Goal: Task Accomplishment & Management: Complete application form

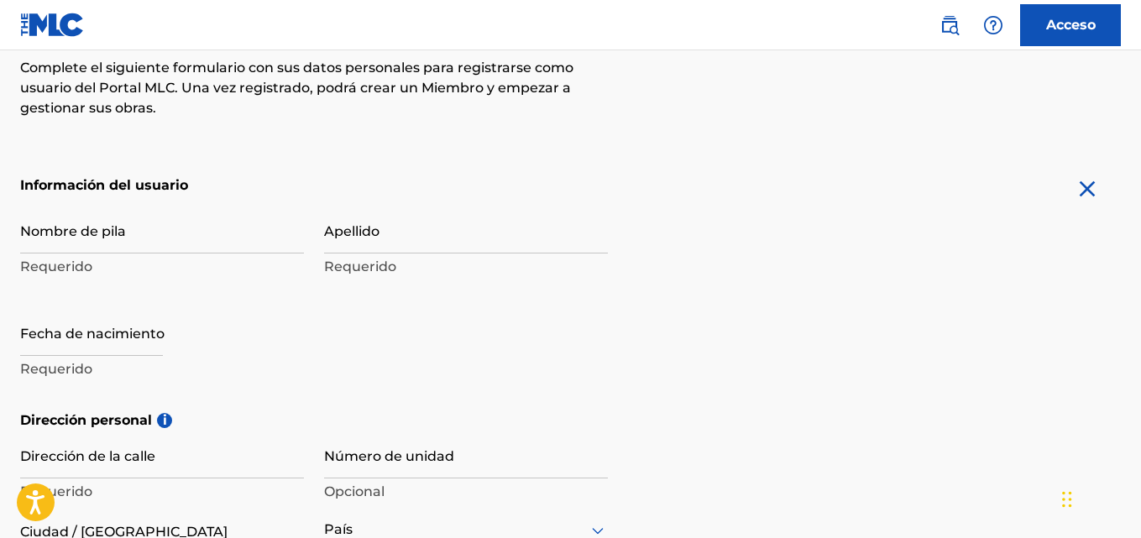
scroll to position [336, 0]
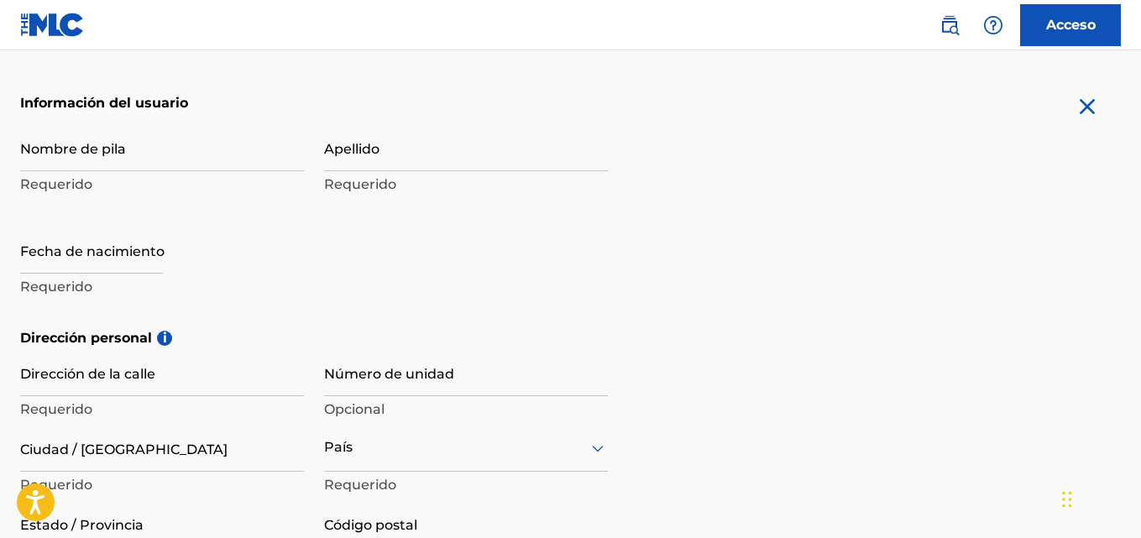
click at [50, 188] on font "Requerido" at bounding box center [56, 184] width 72 height 16
click at [72, 163] on input "Nombre de pila" at bounding box center [162, 147] width 284 height 48
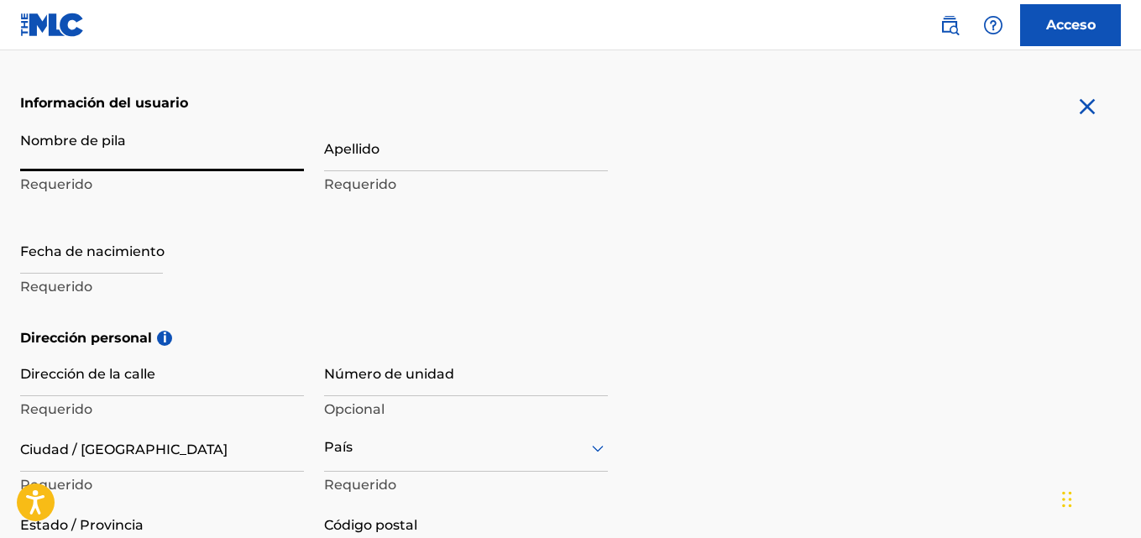
type input "Jordy"
click at [343, 153] on input "Apellido" at bounding box center [466, 147] width 284 height 48
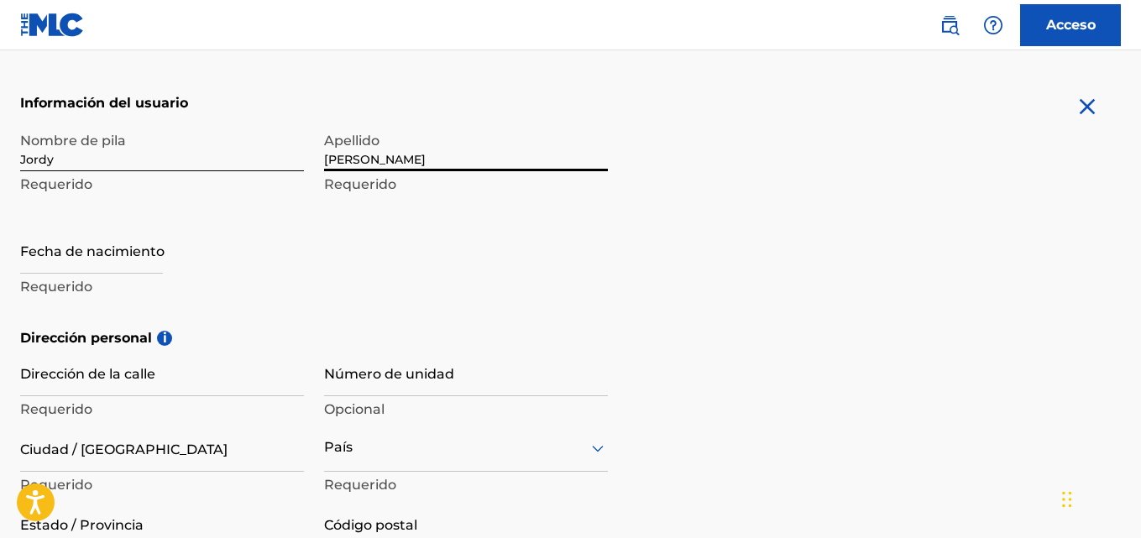
type input "Justiniano Flores"
click at [60, 265] on input "text" at bounding box center [91, 250] width 143 height 48
select select "7"
select select "2025"
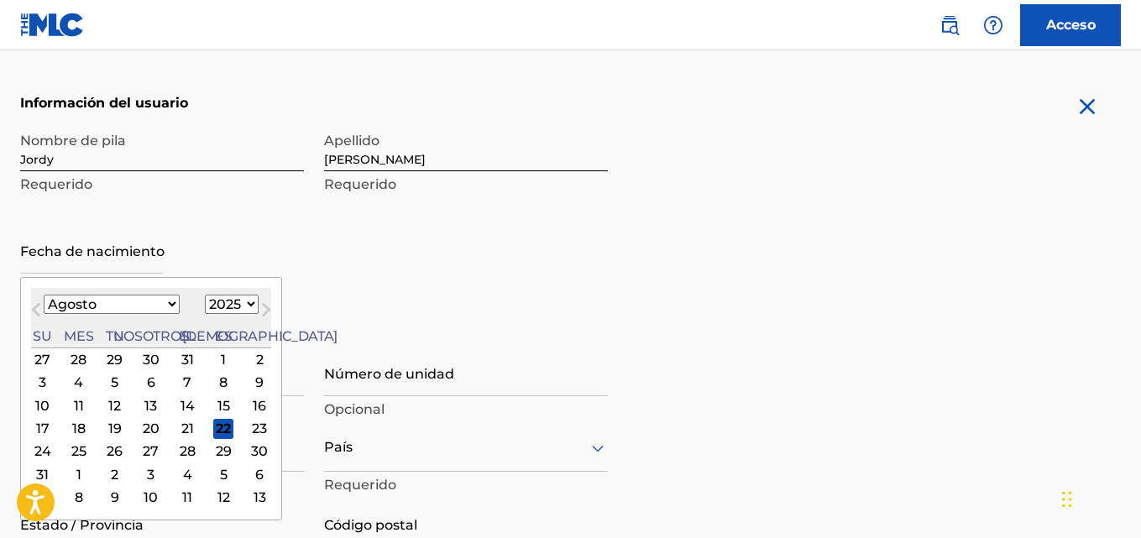
click at [132, 306] on select "Enero Febrero Marzo Abril Puede Junio Julio Agosto Septiembre Octubre Noviembre…" at bounding box center [112, 304] width 136 height 19
select select "8"
click at [44, 295] on select "Enero Febrero Marzo Abril Puede Junio Julio Agosto Septiembre Octubre Noviembre…" at bounding box center [112, 304] width 136 height 19
click at [205, 308] on select "1899 1900 1901 1902 1903 1904 1905 1906 1907 1908 1909 1910 1911 1912 1913 1914…" at bounding box center [232, 304] width 54 height 19
select select "1992"
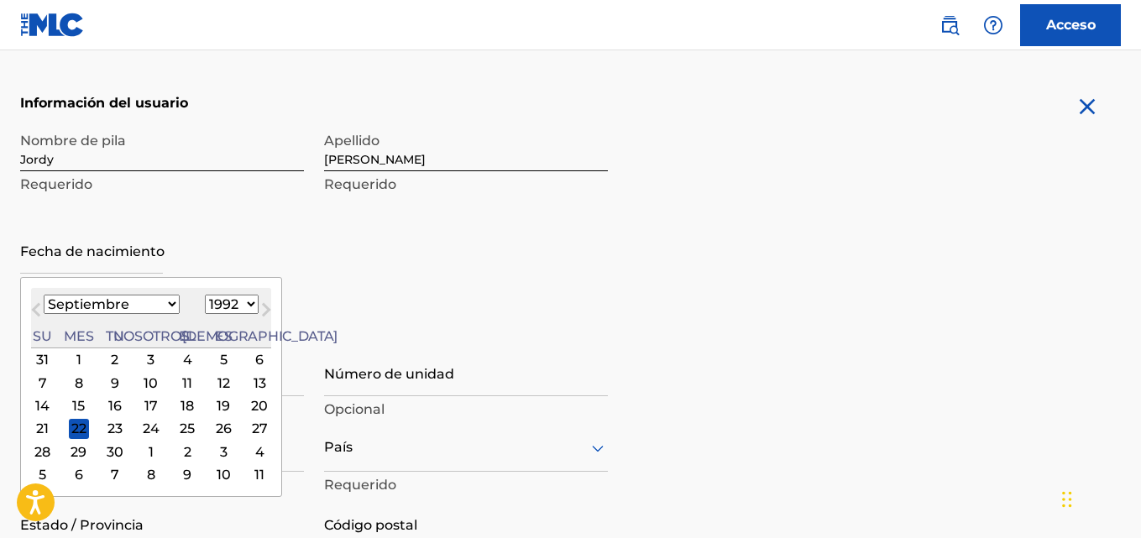
click at [205, 295] on select "1899 1900 1901 1902 1903 1904 1905 1906 1907 1908 1909 1910 1911 1912 1913 1914…" at bounding box center [232, 304] width 54 height 19
click at [141, 383] on div "9" at bounding box center [151, 383] width 20 height 20
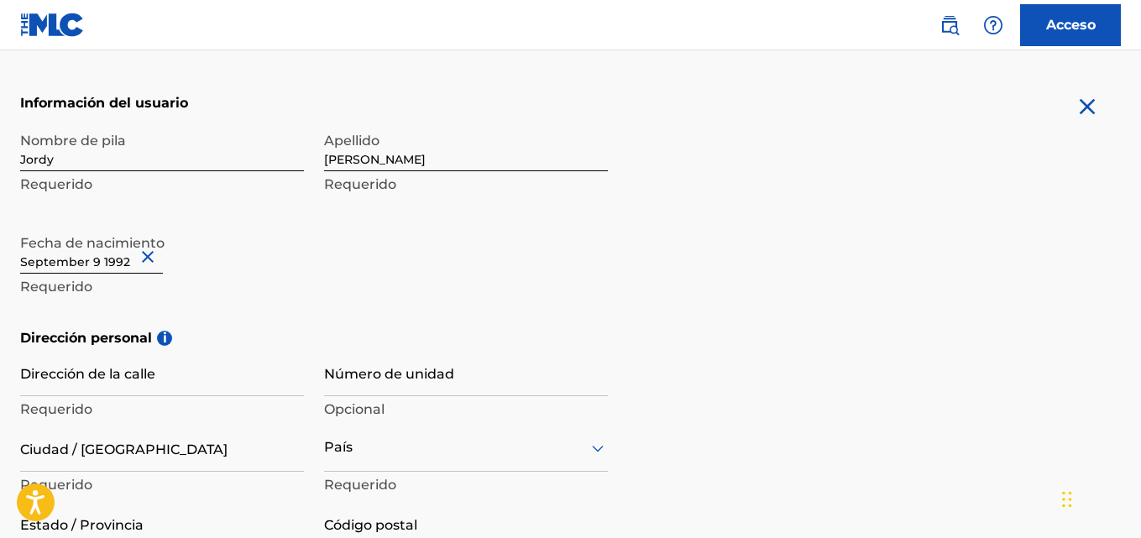
scroll to position [420, 0]
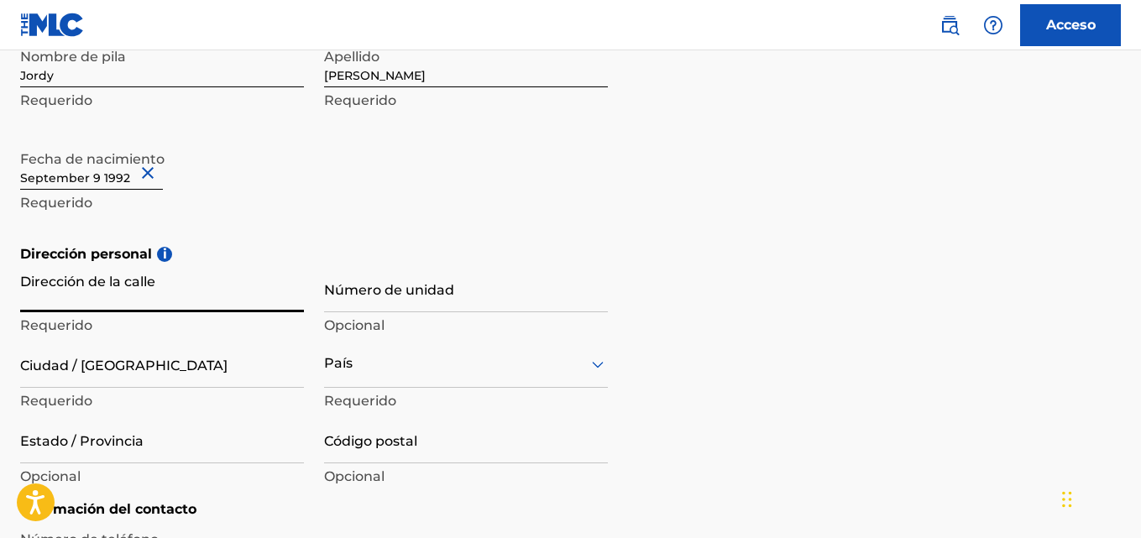
click at [98, 296] on input "Dirección de la calle" at bounding box center [162, 288] width 284 height 48
type input "6to Anillo y Av Radial 13"
click at [380, 298] on input "Número de unidad" at bounding box center [466, 288] width 284 height 48
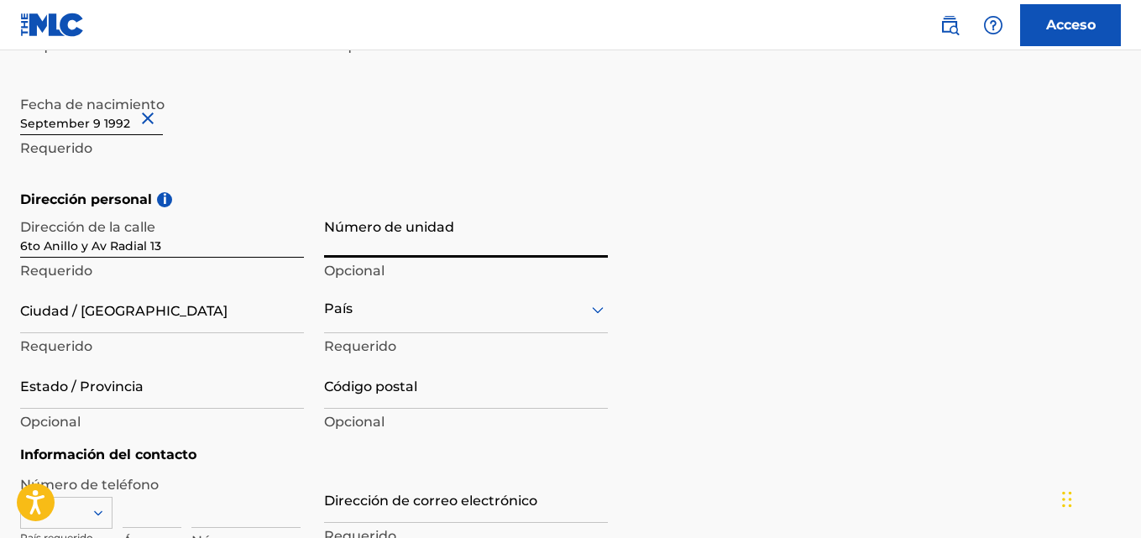
scroll to position [504, 0]
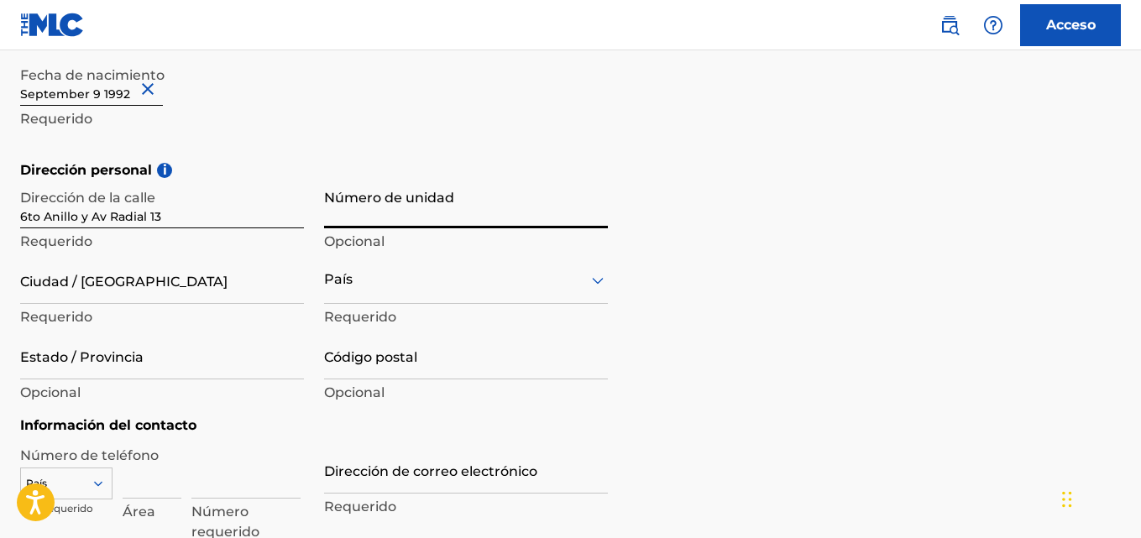
click at [72, 282] on input "Ciudad / Pueblo" at bounding box center [162, 280] width 284 height 48
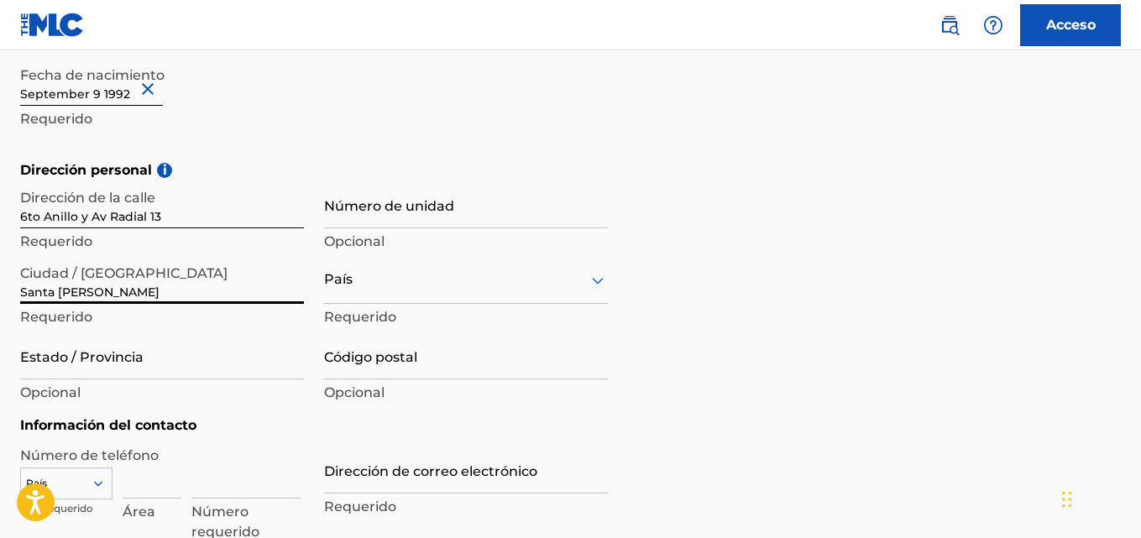
type input "Santa Cruz"
click at [421, 279] on div "País" at bounding box center [466, 280] width 284 height 48
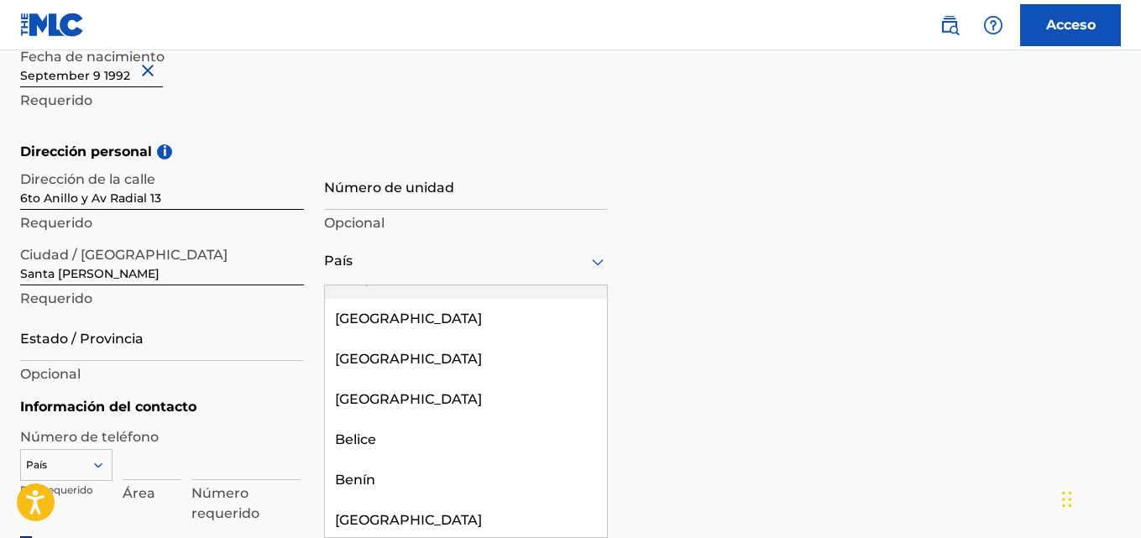
scroll to position [840, 0]
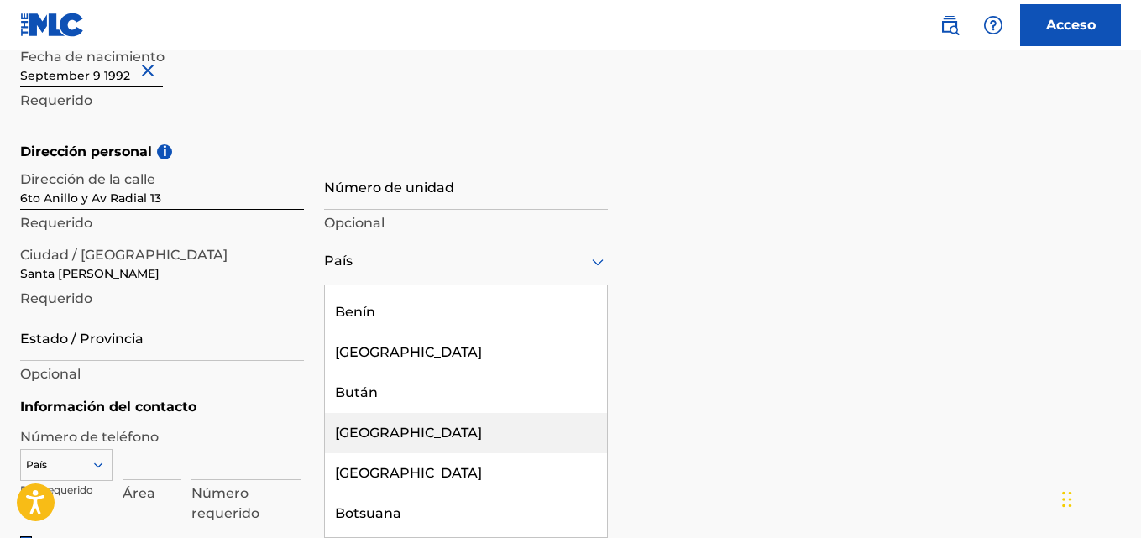
click at [385, 437] on div "Bolivia" at bounding box center [466, 433] width 282 height 40
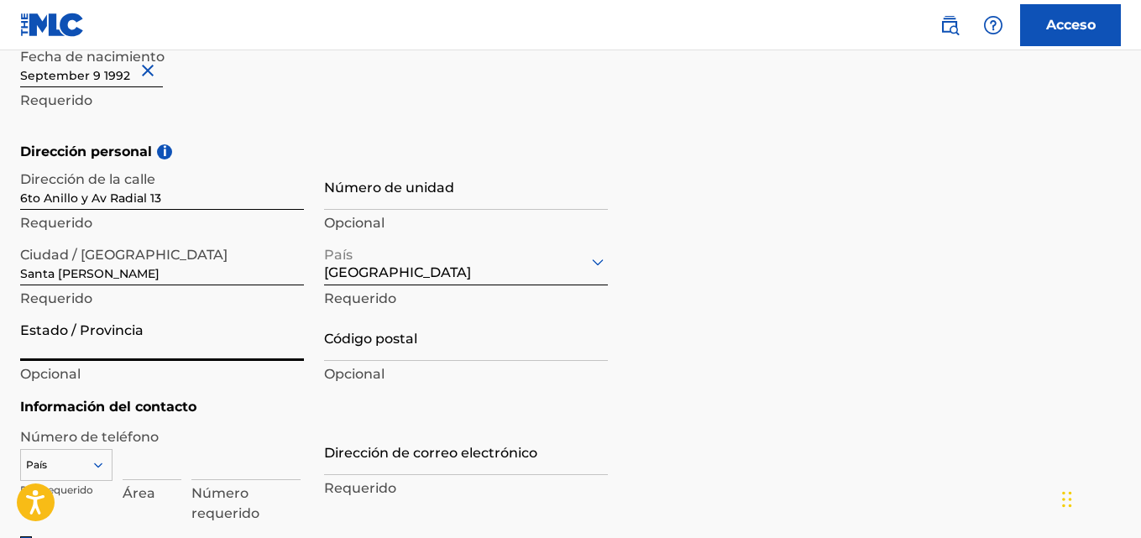
click at [44, 347] on input "Estado / Provincia" at bounding box center [162, 337] width 284 height 48
type input "Andres Ibañez"
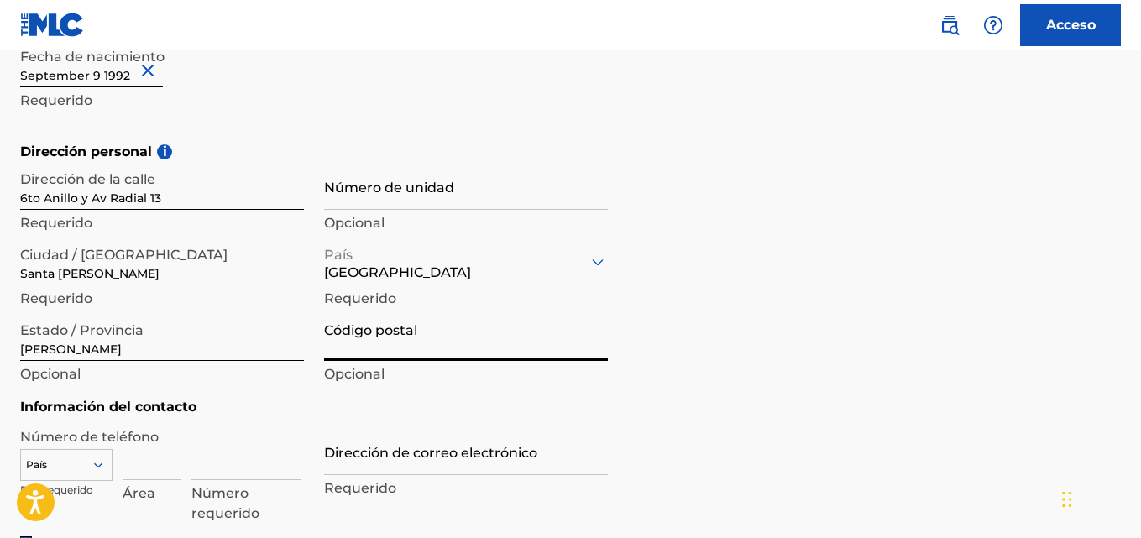
click at [431, 348] on input "Código postal" at bounding box center [466, 337] width 284 height 48
type input "0"
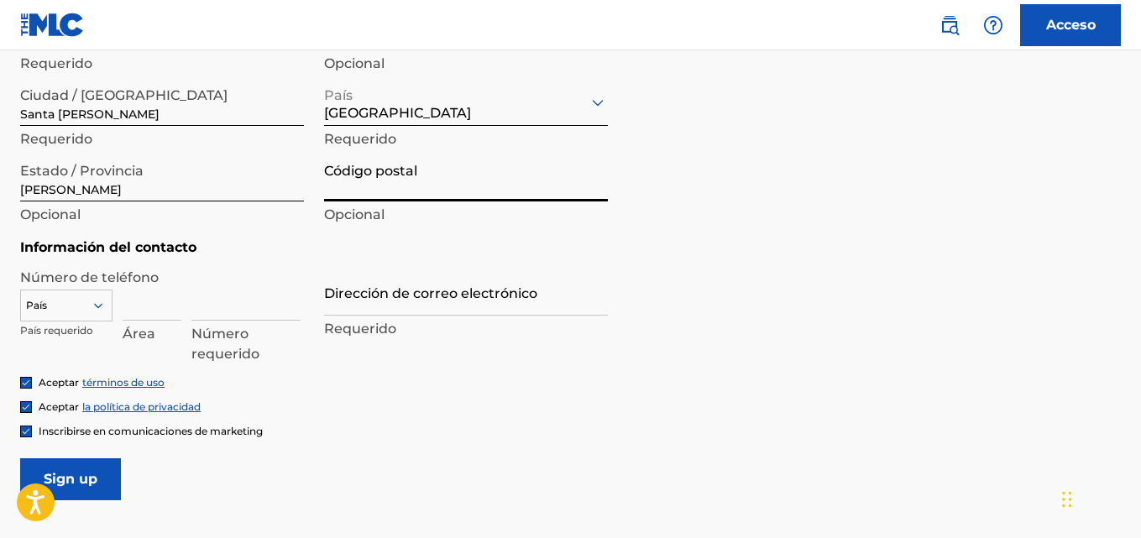
scroll to position [690, 0]
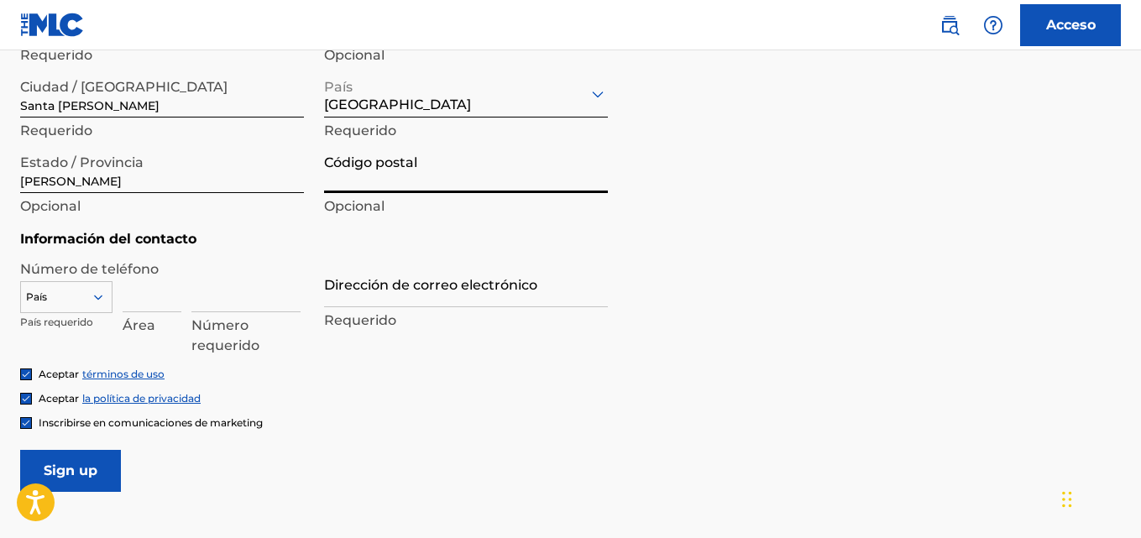
click at [100, 299] on div "País" at bounding box center [66, 293] width 92 height 25
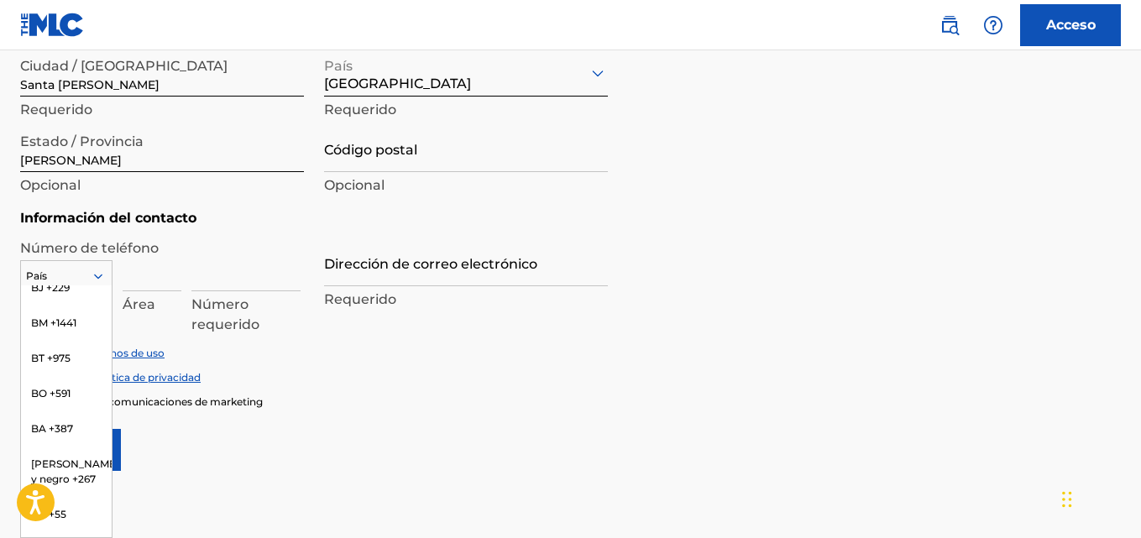
scroll to position [840, 0]
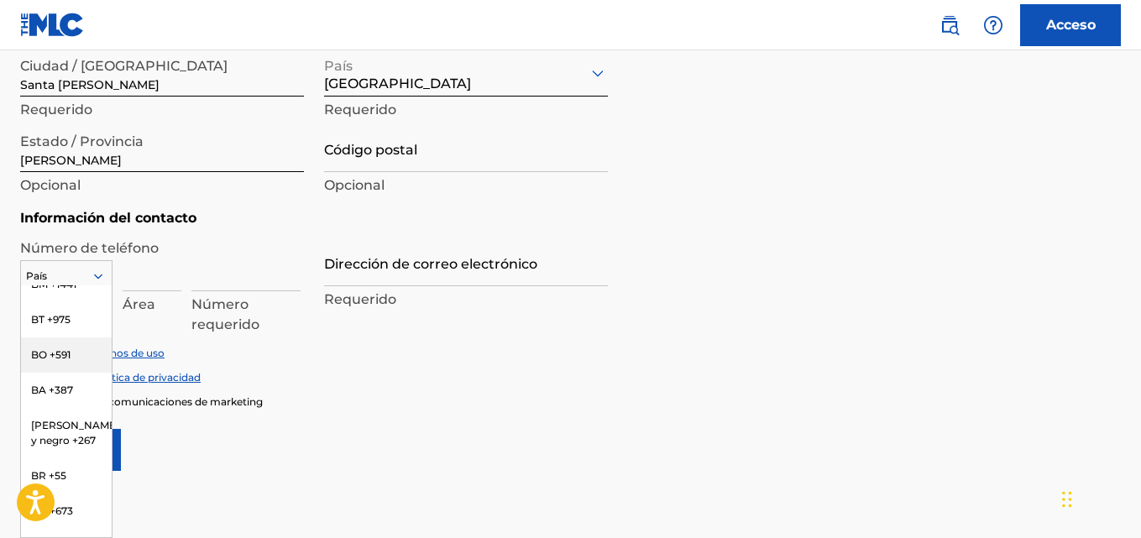
click at [39, 361] on font "BO +591" at bounding box center [50, 354] width 39 height 13
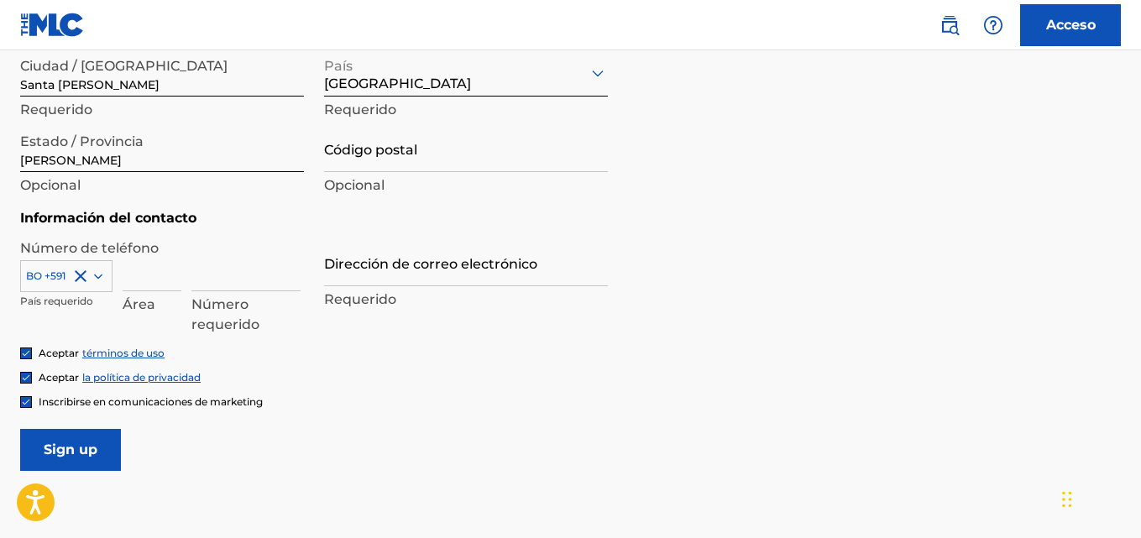
click at [136, 278] on input at bounding box center [152, 267] width 59 height 48
click at [207, 272] on input at bounding box center [245, 267] width 109 height 48
type input "75681750"
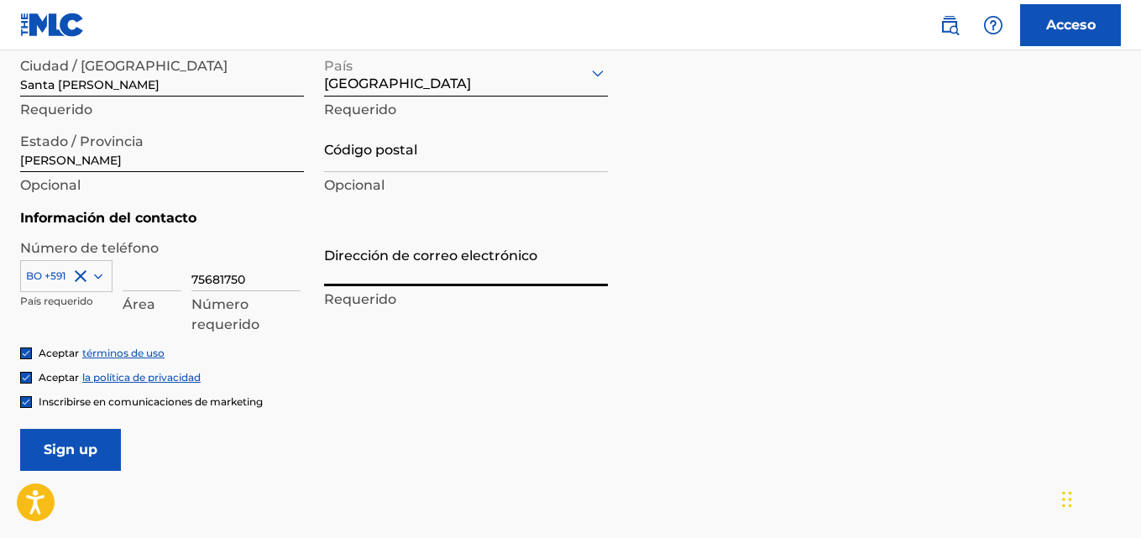
click at [328, 267] on input "Dirección de correo electrónico" at bounding box center [466, 262] width 284 height 48
type input "infojordyjustiniano@gmail.com"
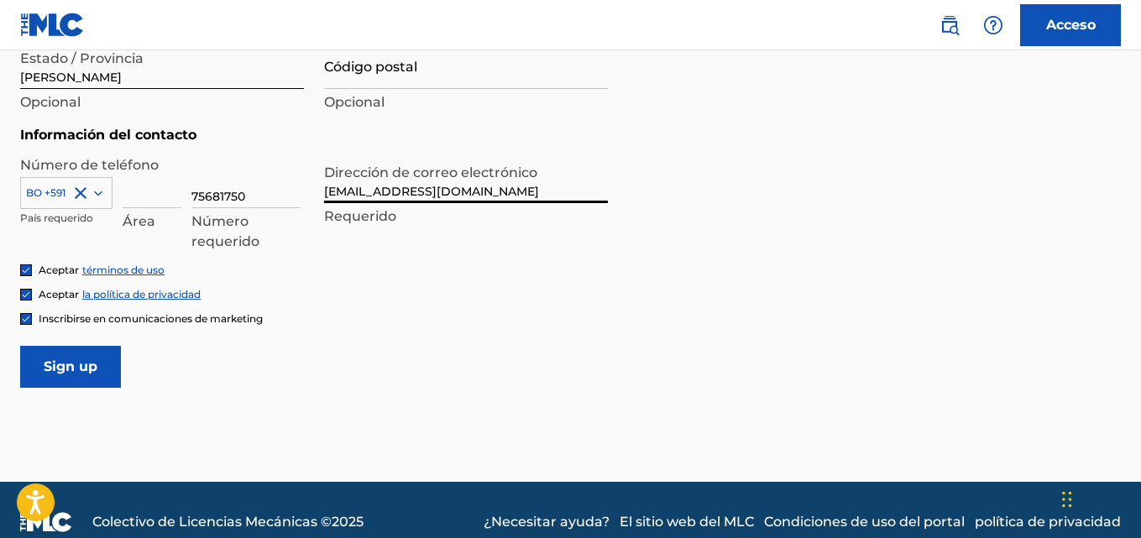
scroll to position [795, 0]
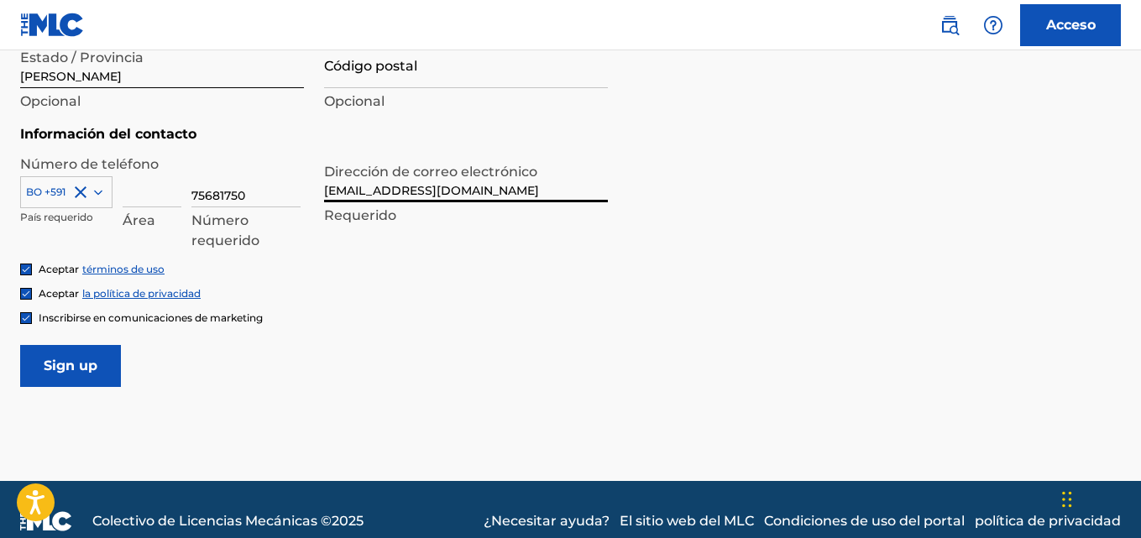
click at [55, 356] on input "Inscribirse" at bounding box center [70, 366] width 101 height 42
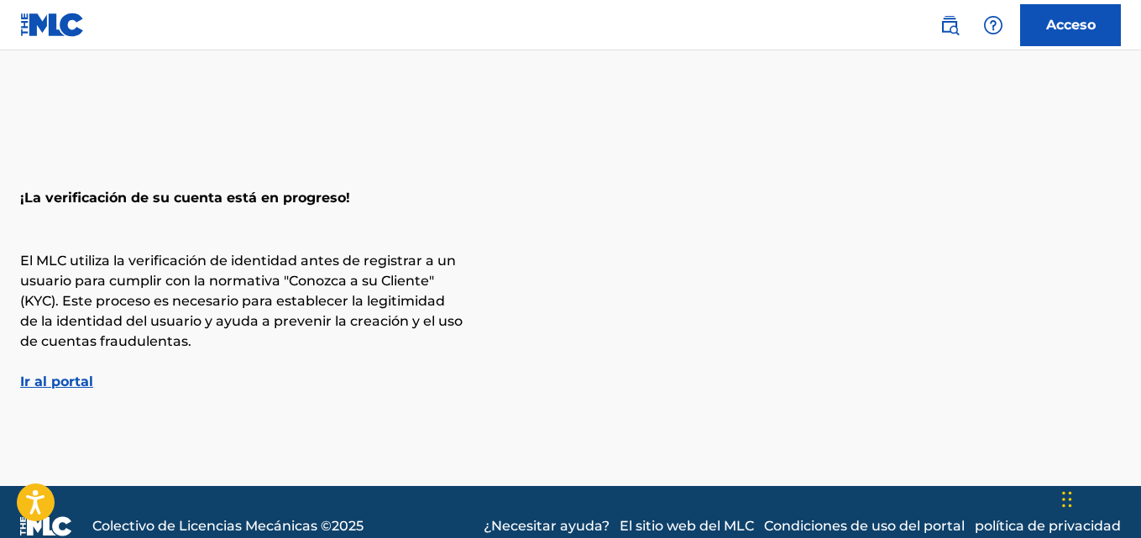
scroll to position [29, 0]
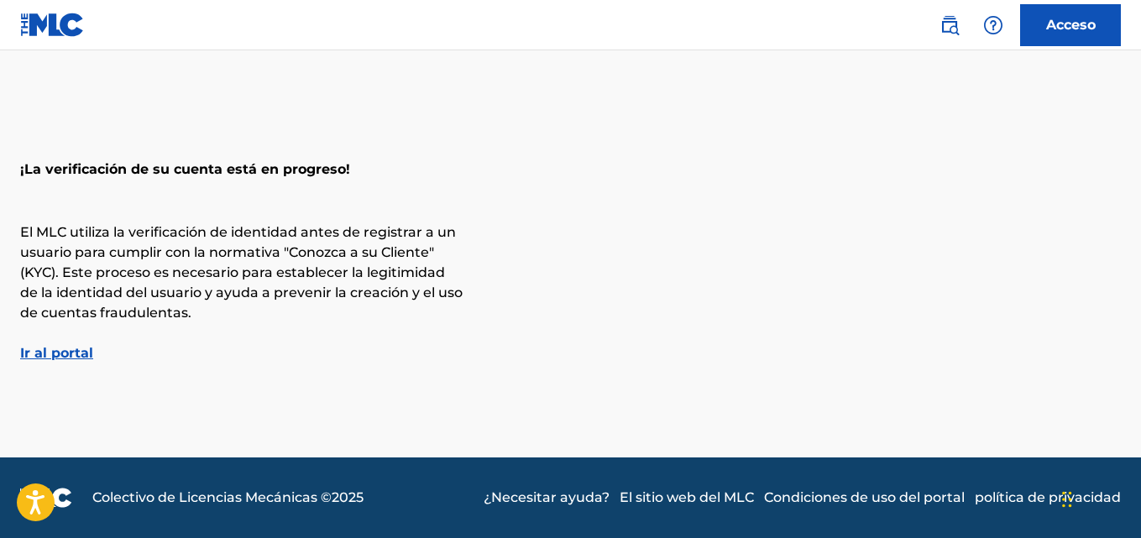
click at [64, 353] on font "Ir al portal" at bounding box center [56, 353] width 73 height 16
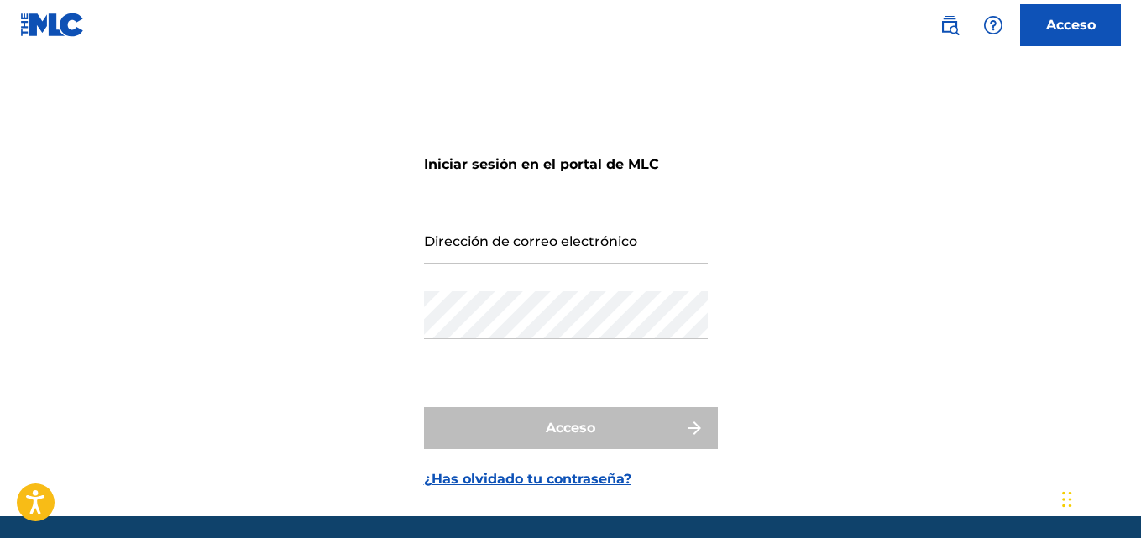
click at [439, 241] on input "Dirección de correo electrónico" at bounding box center [566, 240] width 284 height 48
click at [59, 27] on img at bounding box center [52, 25] width 65 height 24
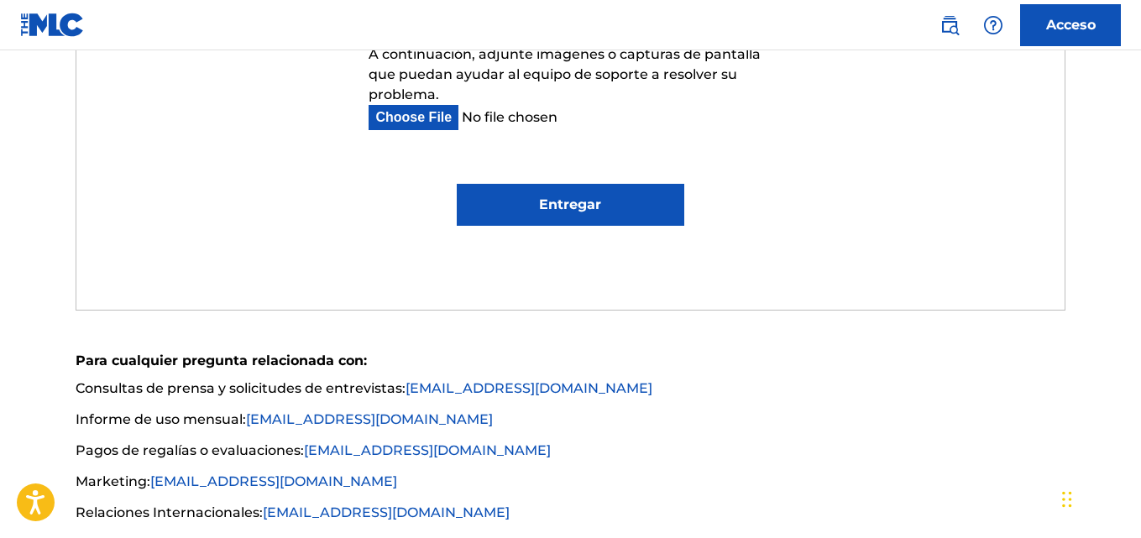
scroll to position [1259, 0]
